Goal: Information Seeking & Learning: Learn about a topic

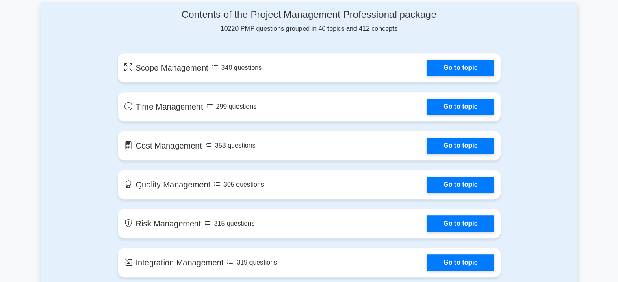
scroll to position [447, 0]
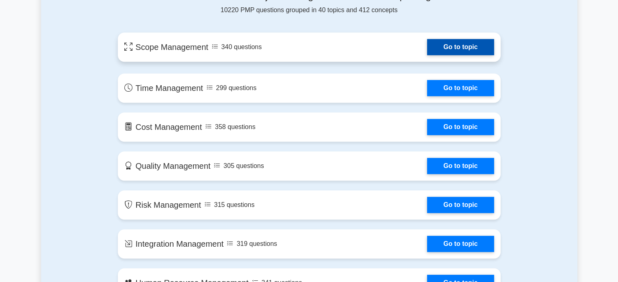
click at [463, 46] on link "Go to topic" at bounding box center [460, 47] width 67 height 16
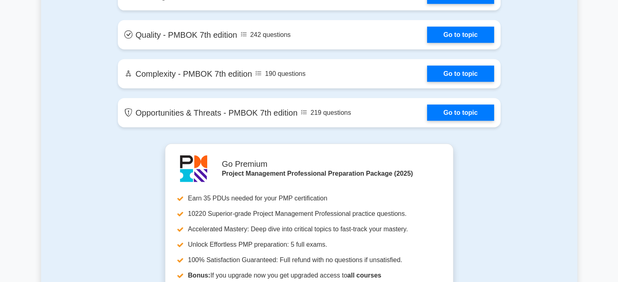
scroll to position [1910, 0]
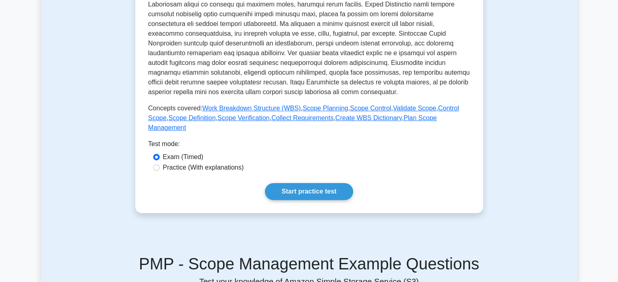
scroll to position [325, 0]
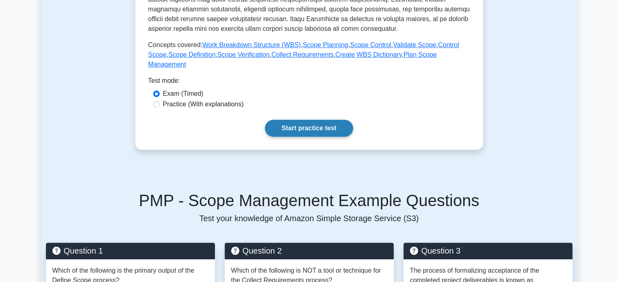
click at [326, 120] on link "Start practice test" at bounding box center [309, 128] width 88 height 17
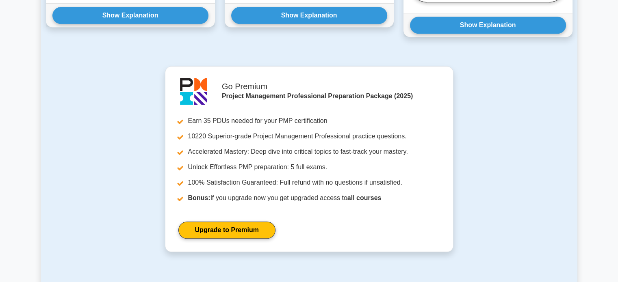
scroll to position [732, 0]
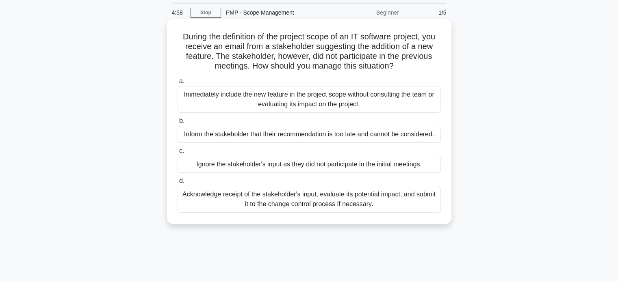
scroll to position [41, 0]
